Goal: Check status: Check status

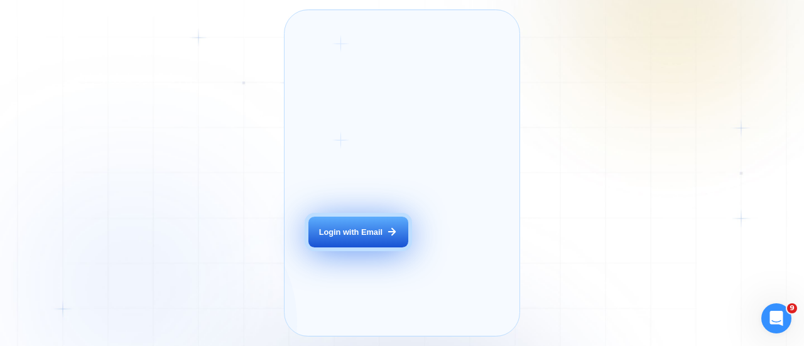
click at [339, 238] on div "Login with Email" at bounding box center [350, 232] width 63 height 11
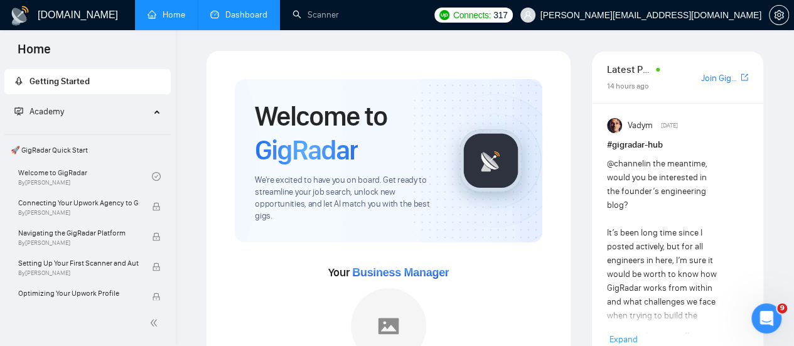
click at [233, 14] on link "Dashboard" at bounding box center [238, 14] width 57 height 11
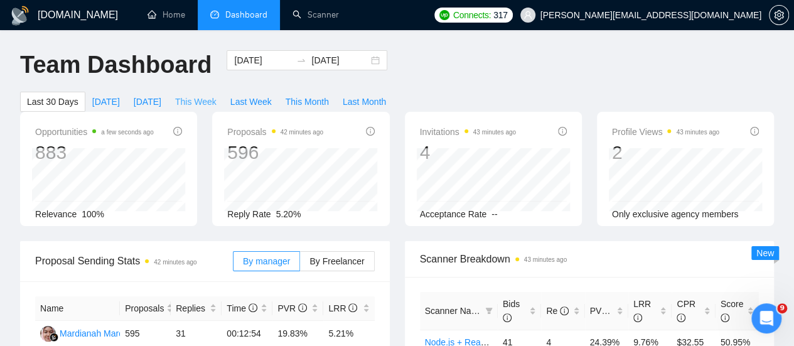
click at [217, 95] on span "This Week" at bounding box center [195, 102] width 41 height 14
type input "[DATE]"
click at [340, 256] on span "By Freelancer" at bounding box center [337, 261] width 55 height 10
click at [300, 264] on input "By Freelancer" at bounding box center [300, 264] width 0 height 0
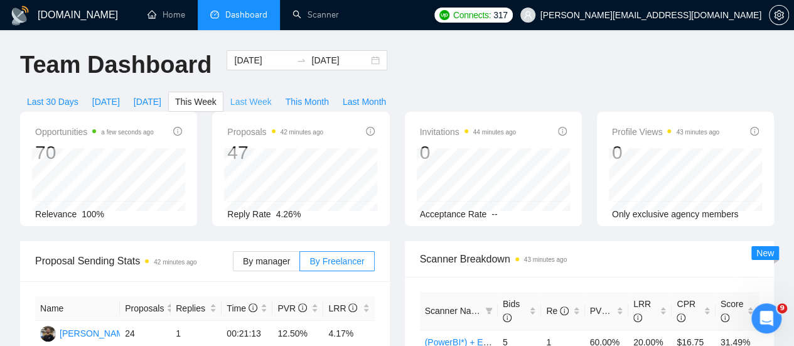
click at [272, 95] on span "Last Week" at bounding box center [250, 102] width 41 height 14
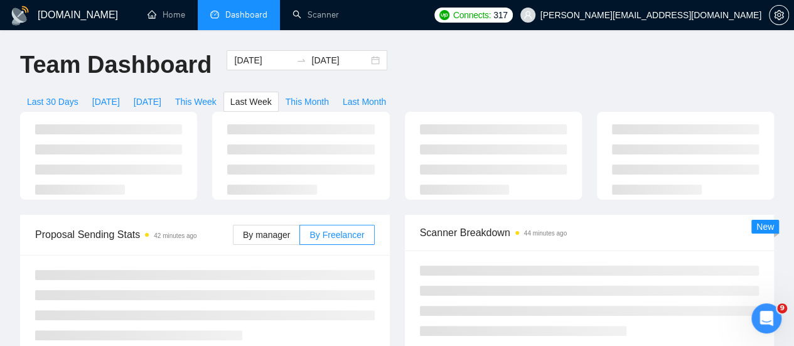
type input "2025-09-22"
type input "2025-09-28"
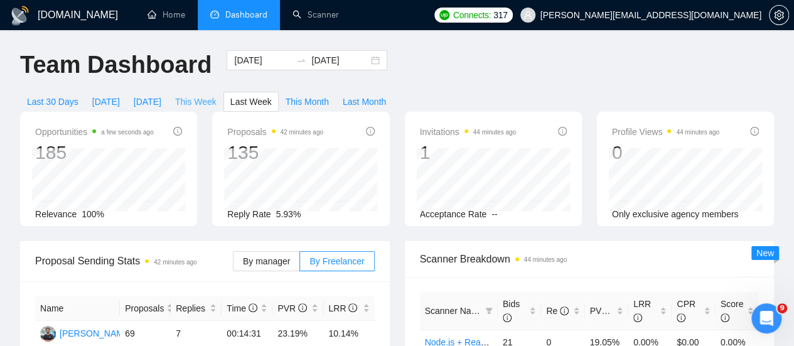
click at [217, 95] on span "This Week" at bounding box center [195, 102] width 41 height 14
type input "[DATE]"
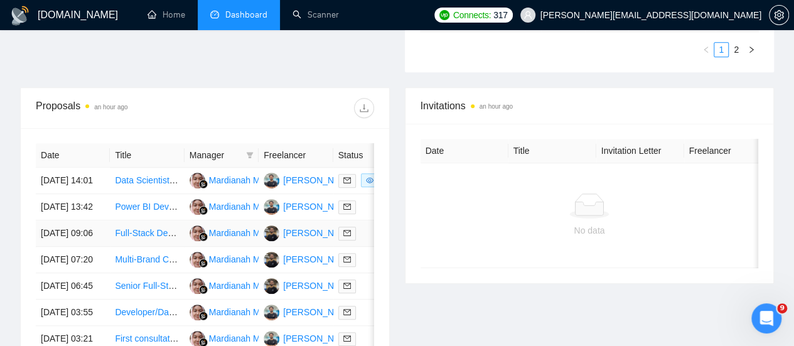
scroll to position [446, 0]
